Goal: Task Accomplishment & Management: Use online tool/utility

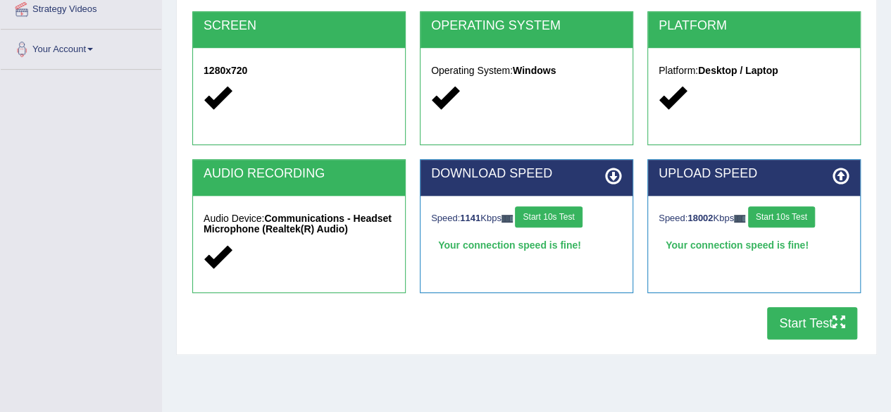
scroll to position [327, 0]
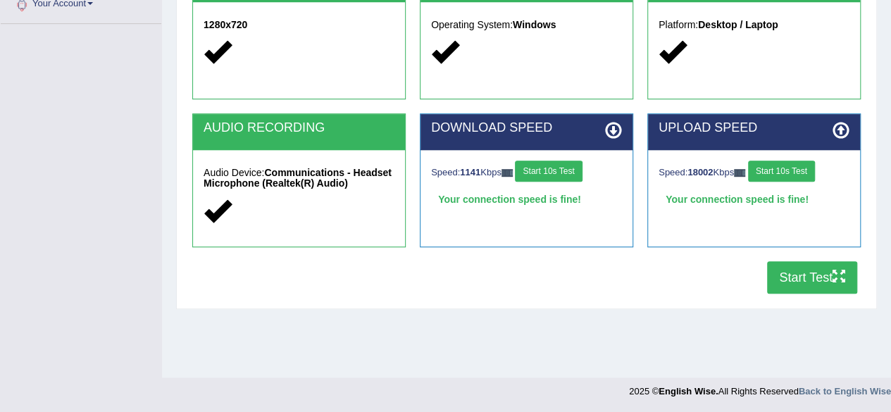
click at [802, 275] on button "Start Test" at bounding box center [812, 277] width 90 height 32
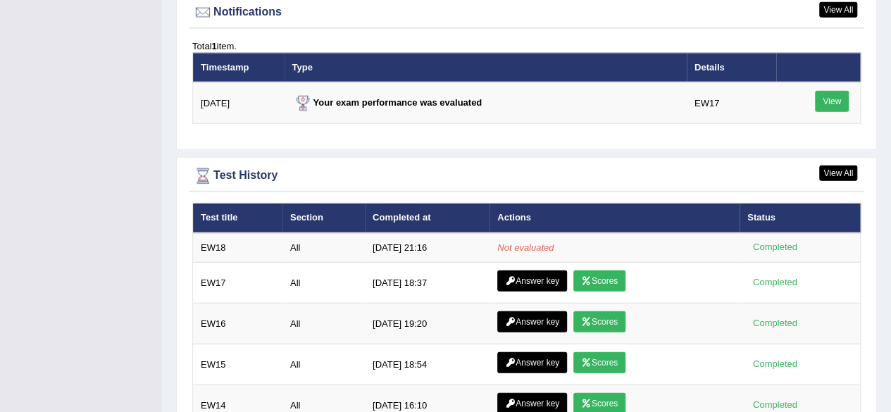
scroll to position [1721, 0]
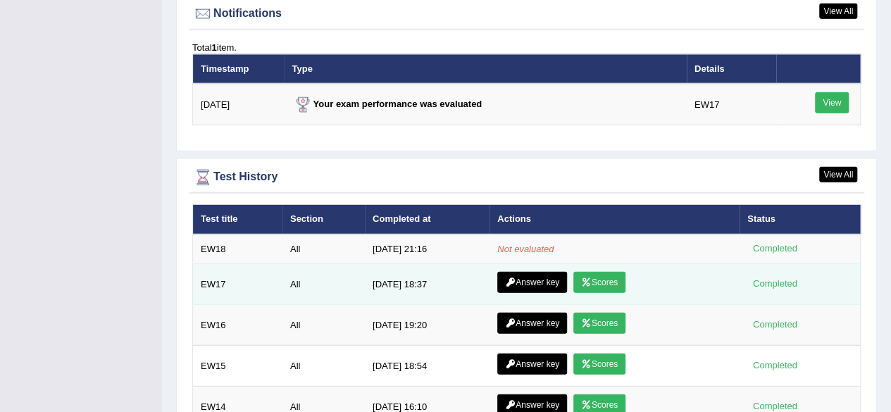
click at [590, 278] on link "Scores" at bounding box center [600, 282] width 52 height 21
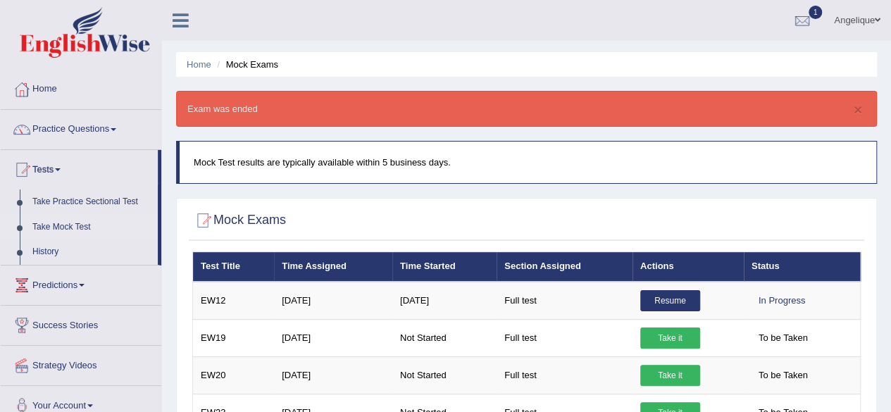
click at [669, 336] on link "Take it" at bounding box center [670, 338] width 60 height 21
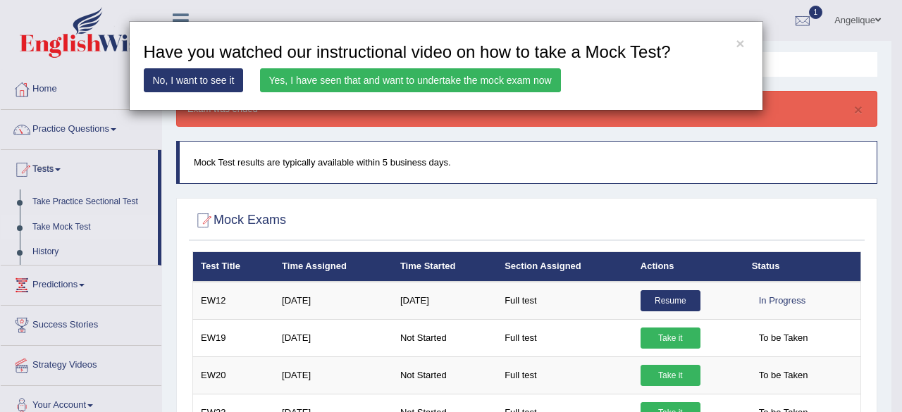
click at [441, 75] on link "Yes, I have seen that and want to undertake the mock exam now" at bounding box center [410, 80] width 301 height 24
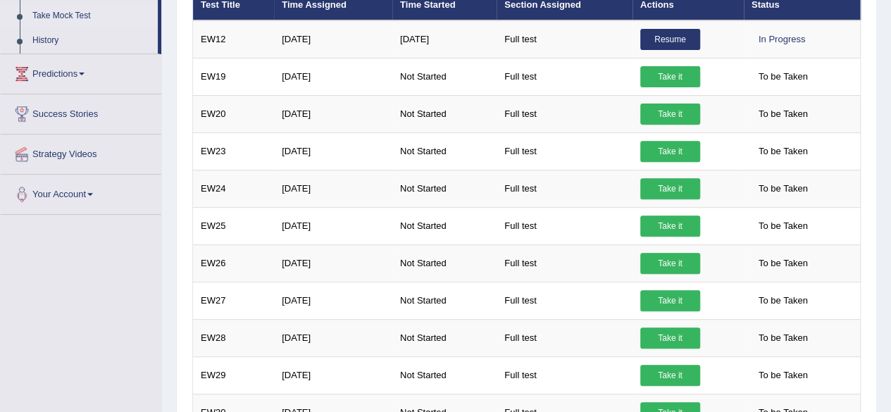
scroll to position [210, 0]
